Goal: Entertainment & Leisure: Browse casually

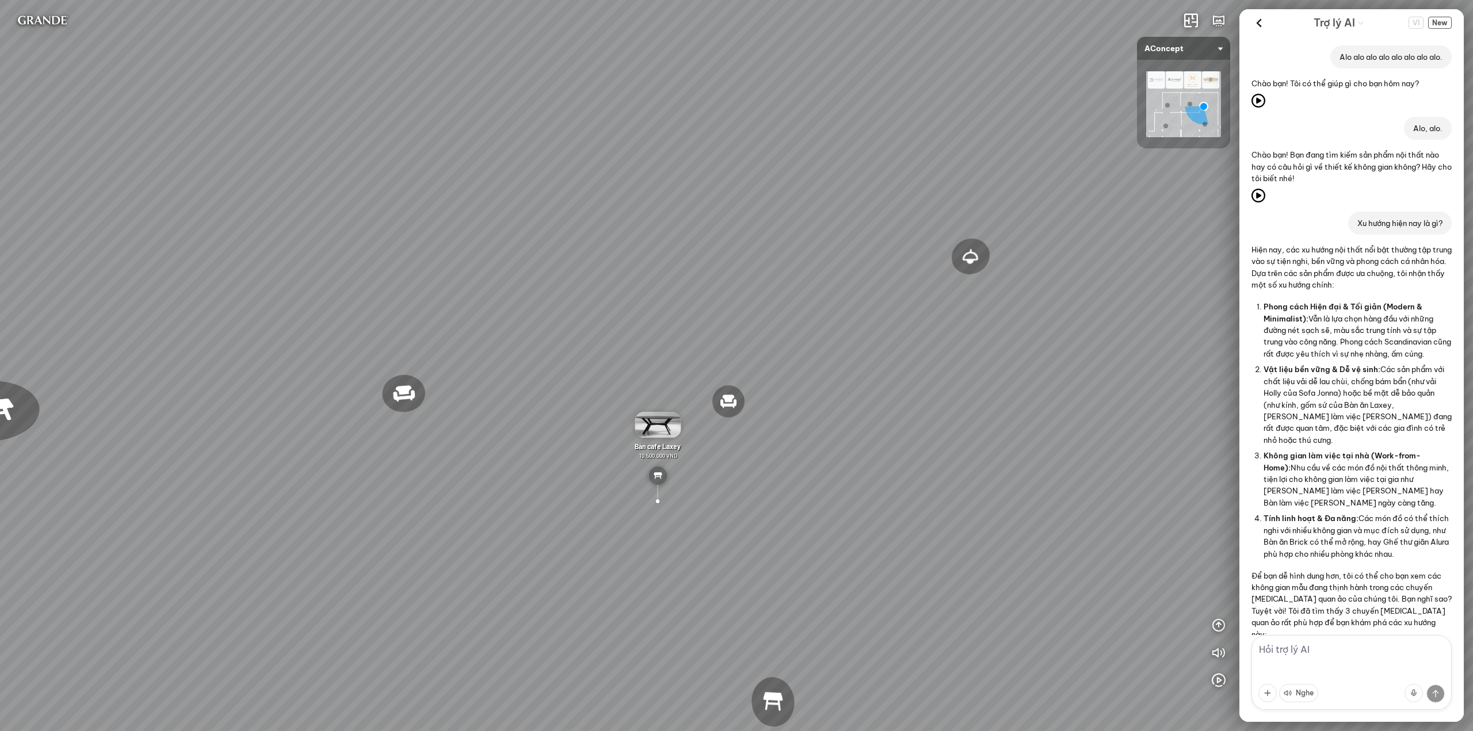
scroll to position [595, 0]
